Goal: Information Seeking & Learning: Learn about a topic

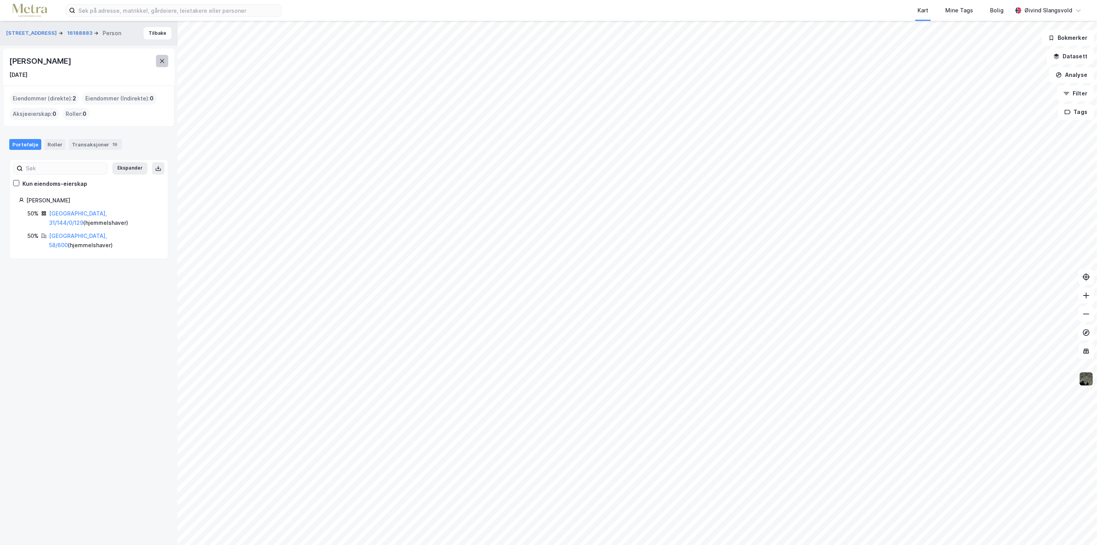
click at [164, 59] on icon at bounding box center [162, 61] width 6 height 6
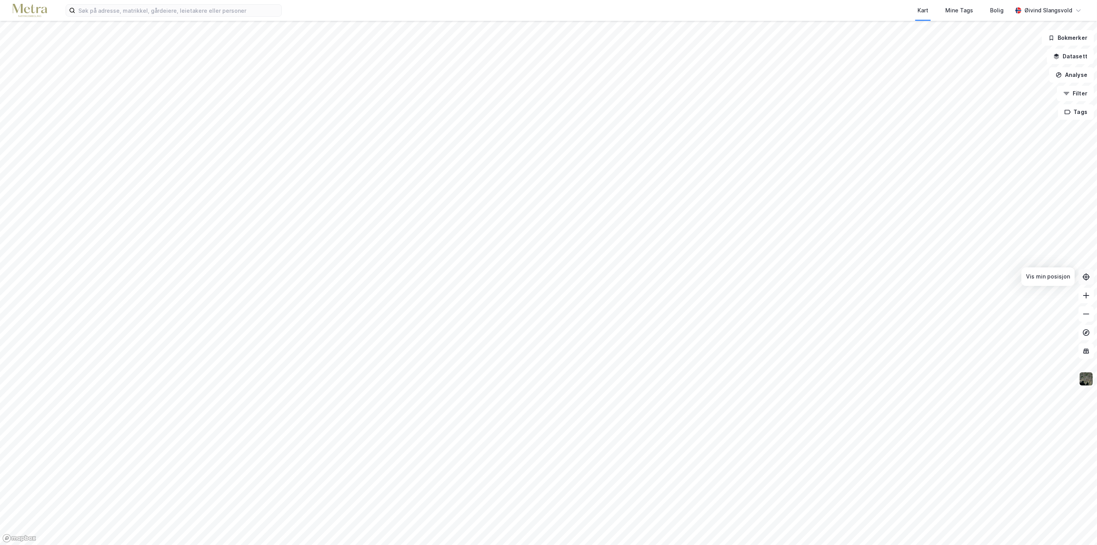
click at [1085, 276] on icon at bounding box center [1087, 277] width 8 height 8
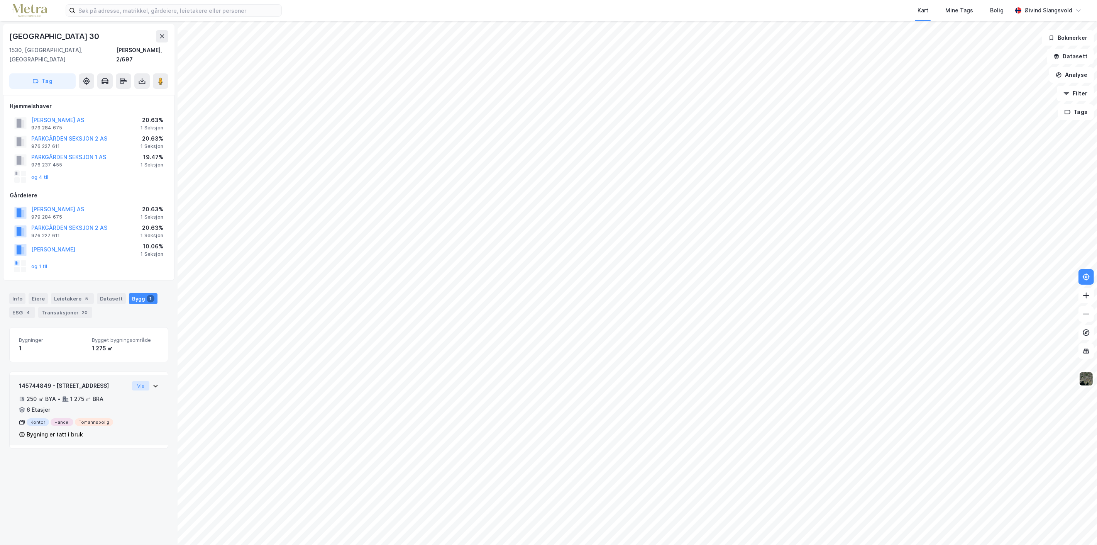
click at [134, 381] on button "Vis" at bounding box center [140, 385] width 17 height 9
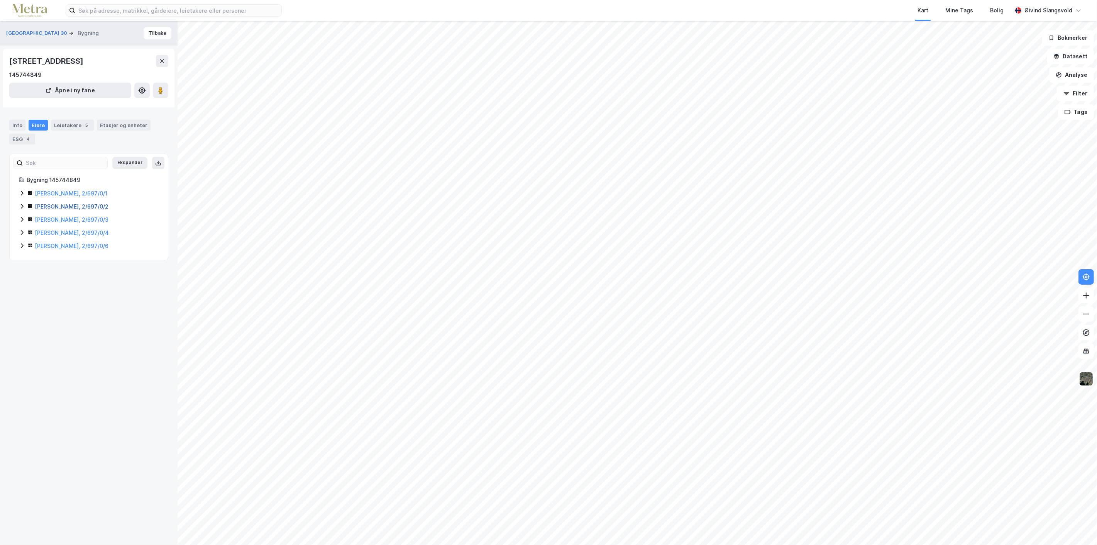
click at [51, 205] on link "[PERSON_NAME], 2/697/0/2" at bounding box center [72, 206] width 74 height 7
click at [13, 124] on div "Info" at bounding box center [17, 125] width 16 height 11
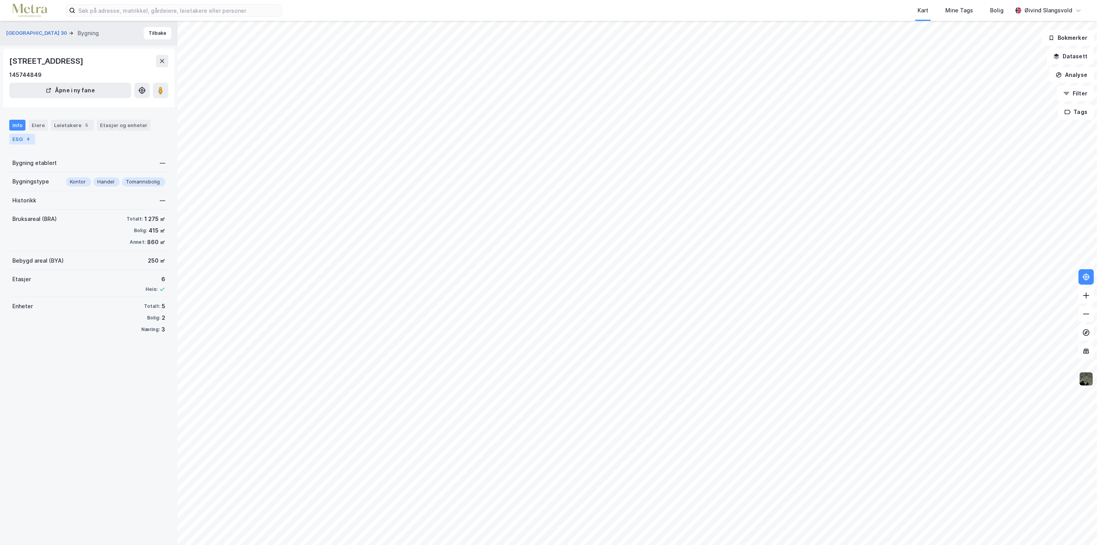
click at [21, 140] on div "ESG 4" at bounding box center [22, 139] width 26 height 11
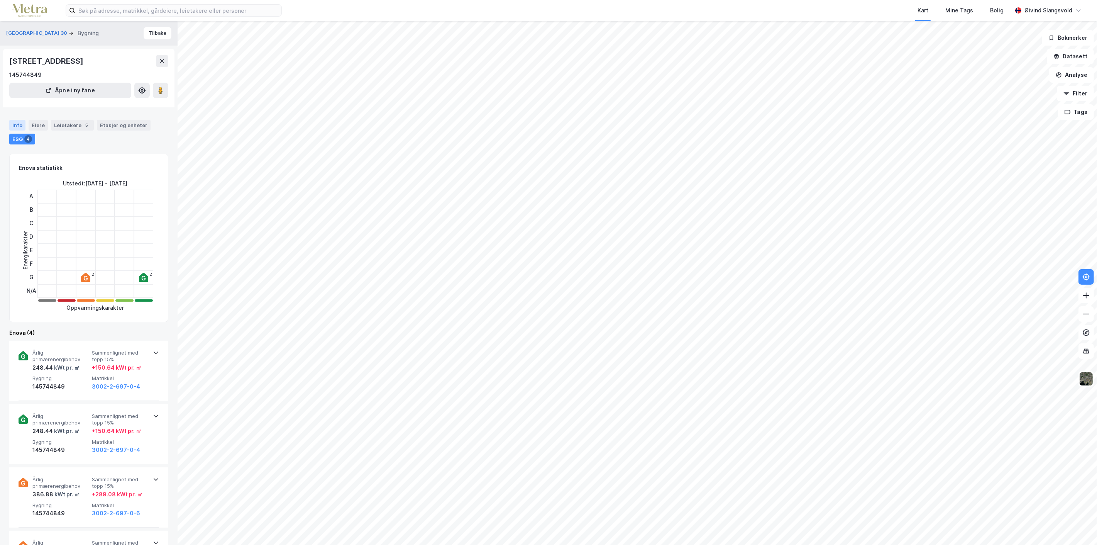
click at [16, 124] on div "Info" at bounding box center [17, 125] width 16 height 11
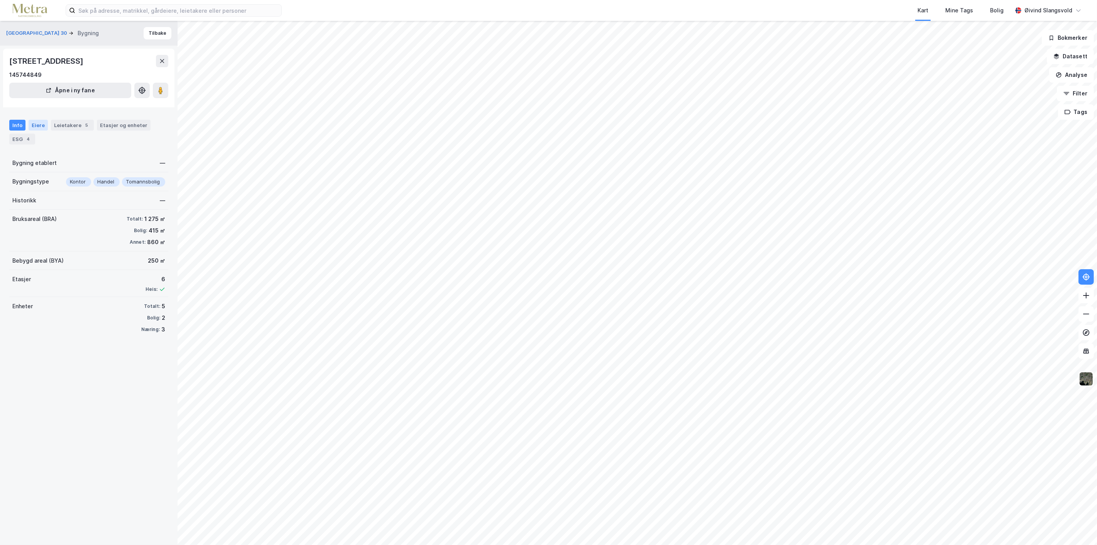
click at [32, 125] on div "Eiere" at bounding box center [38, 125] width 19 height 11
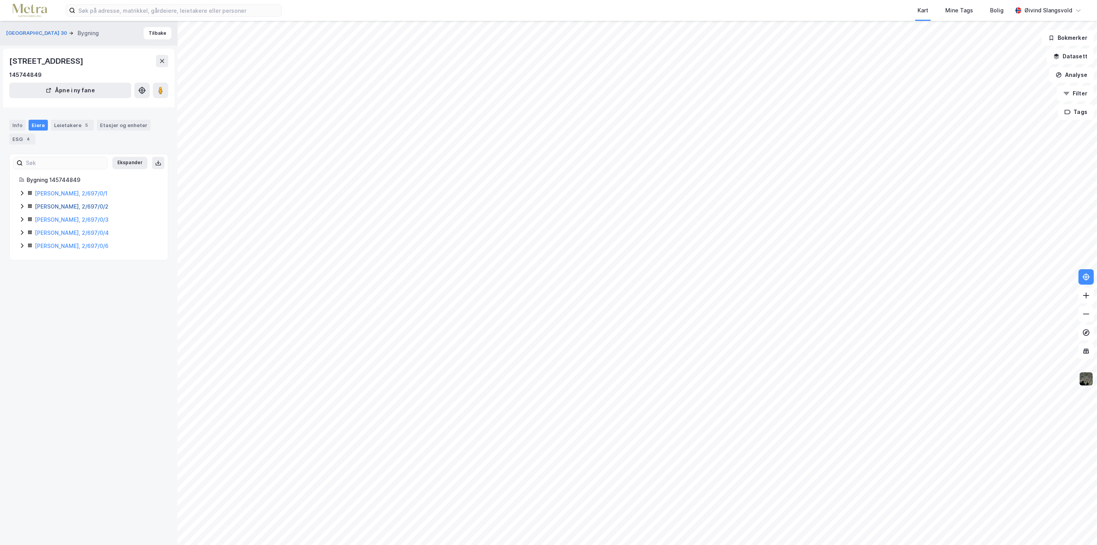
click at [61, 207] on link "[PERSON_NAME], 2/697/0/2" at bounding box center [72, 206] width 74 height 7
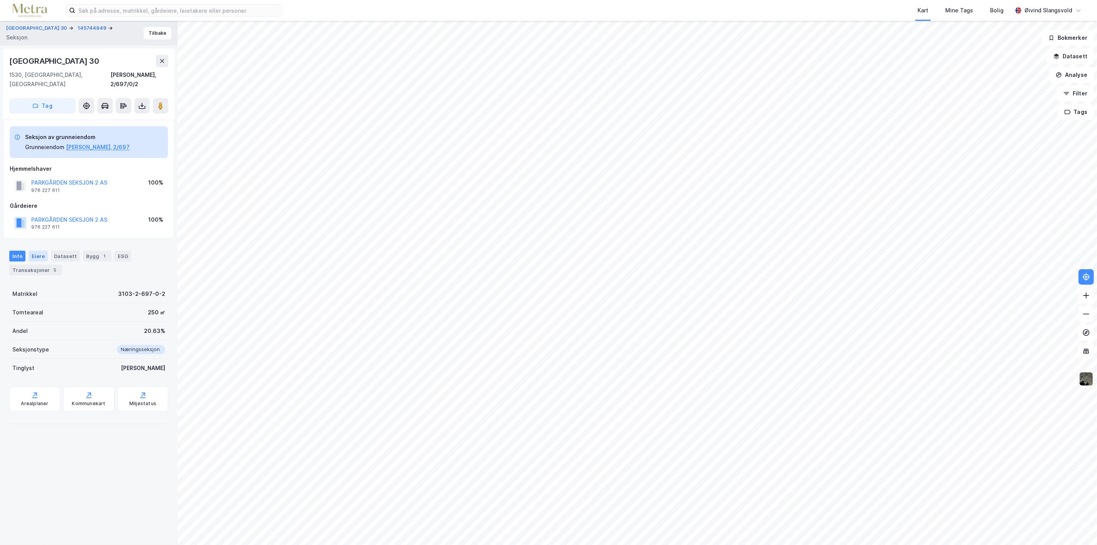
click at [35, 251] on div "Eiere" at bounding box center [38, 256] width 19 height 11
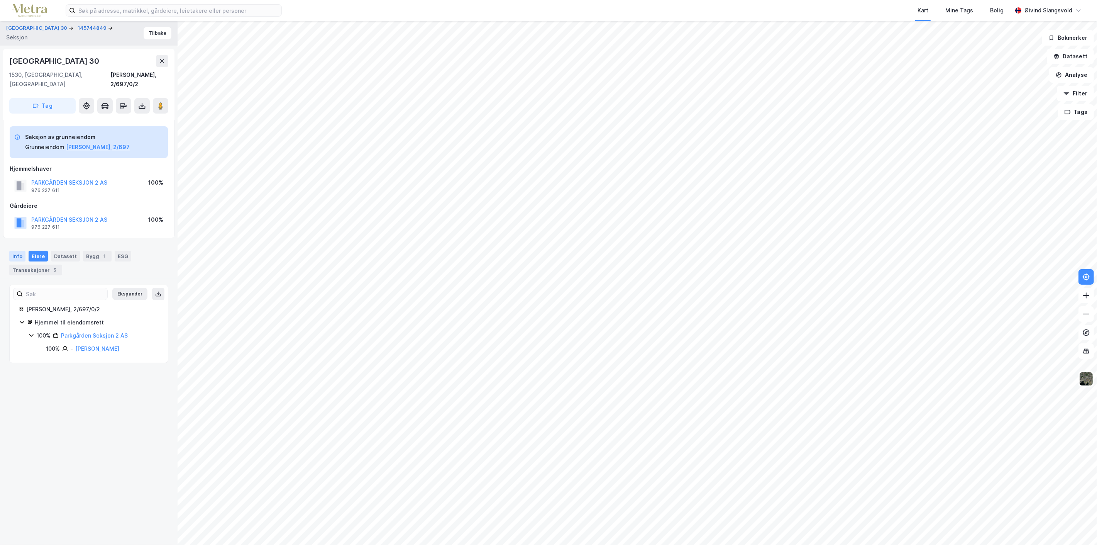
click at [19, 251] on div "Info" at bounding box center [17, 256] width 16 height 11
